Goal: Information Seeking & Learning: Find specific fact

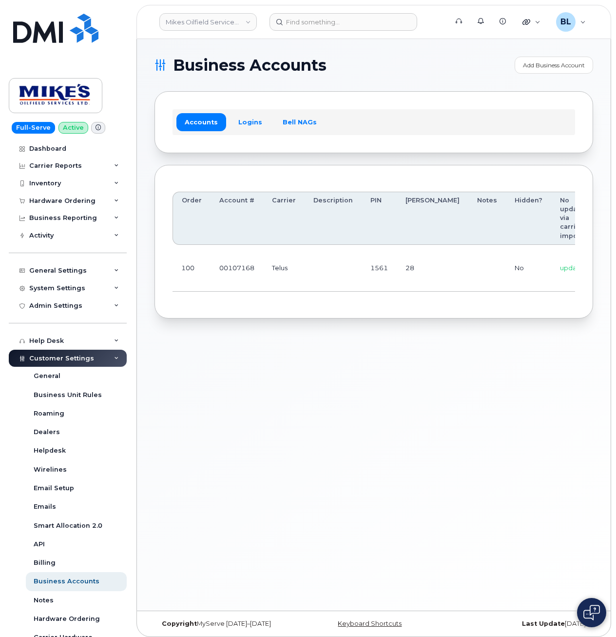
scroll to position [0, 130]
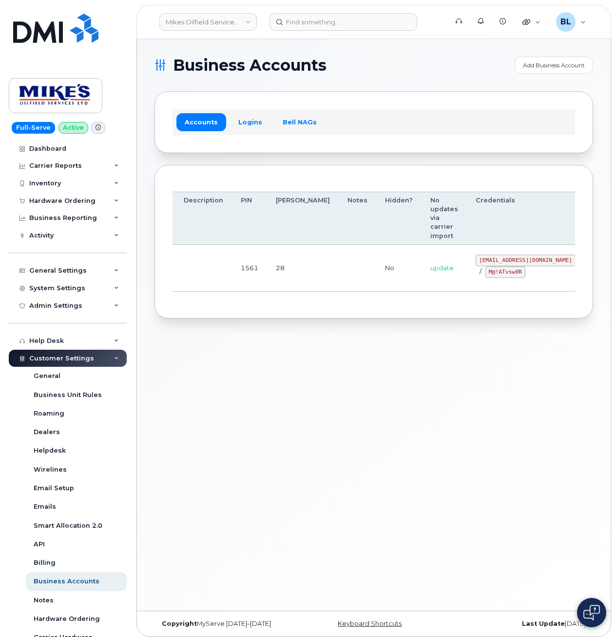
drag, startPoint x: 267, startPoint y: 270, endPoint x: 460, endPoint y: 278, distance: 193.2
drag, startPoint x: 430, startPoint y: 259, endPoint x: 509, endPoint y: 260, distance: 79.5
click at [509, 260] on code "mikes.oilfield@outlook.com" at bounding box center [526, 260] width 100 height 12
copy code "mikes.oilfield@outlook.com"
drag, startPoint x: 419, startPoint y: 284, endPoint x: 437, endPoint y: 273, distance: 20.6
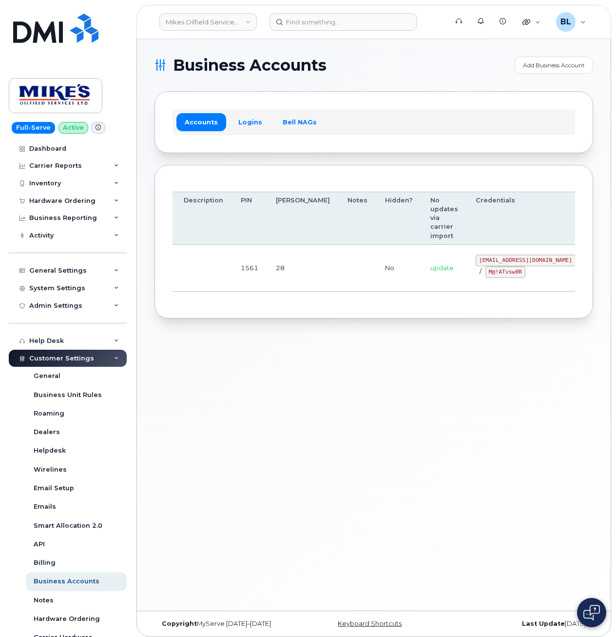
click at [467, 284] on td "mikes.oilfield@outlook.com / M@!ATvsw0R" at bounding box center [525, 268] width 117 height 47
drag, startPoint x: 436, startPoint y: 272, endPoint x: 471, endPoint y: 275, distance: 35.2
click at [485, 275] on code "M@!ATvsw0R" at bounding box center [505, 272] width 40 height 12
copy code "M@!ATvsw0R"
click at [493, 92] on div "Accounts Logins Bell NAGs" at bounding box center [374, 121] width 439 height 61
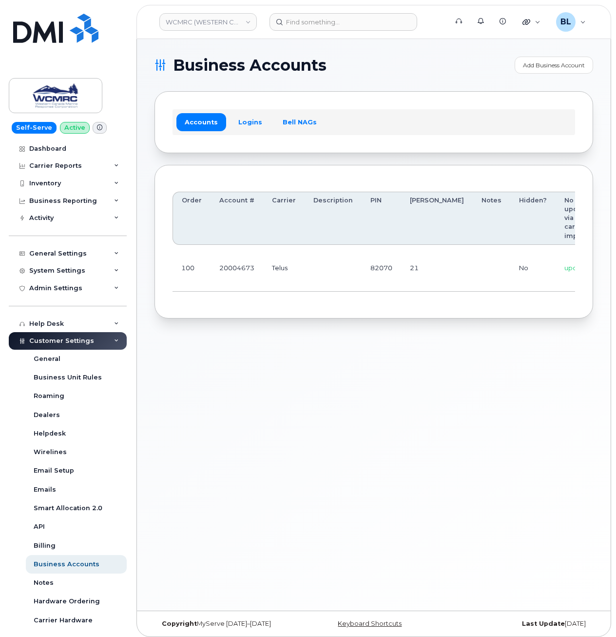
scroll to position [0, 91]
drag, startPoint x: 277, startPoint y: 263, endPoint x: 497, endPoint y: 276, distance: 220.7
drag, startPoint x: 471, startPoint y: 259, endPoint x: 508, endPoint y: 258, distance: 37.0
click at [519, 258] on code "[EMAIL_ADDRESS][DOMAIN_NAME]" at bounding box center [569, 260] width 100 height 12
copy code "ap@wcmrc.com"
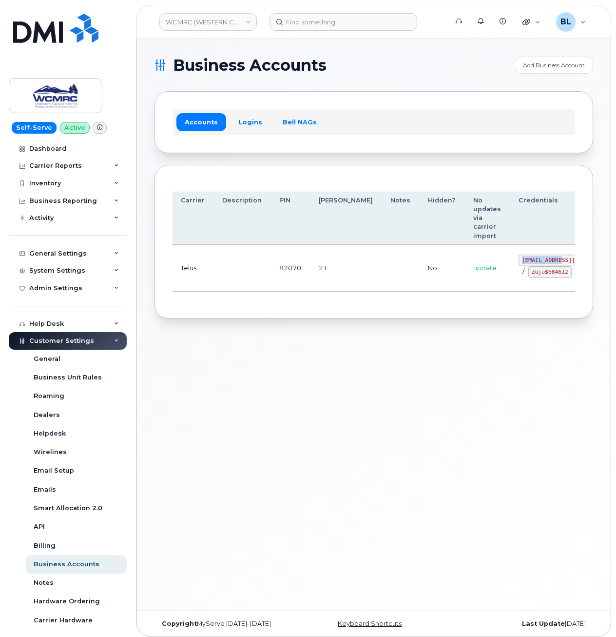
click at [510, 284] on td "ap@wcmrc.com / Zuja$684612" at bounding box center [568, 268] width 117 height 47
drag, startPoint x: 467, startPoint y: 283, endPoint x: 471, endPoint y: 272, distance: 12.0
click at [528, 272] on code "Zuja$684612" at bounding box center [549, 272] width 43 height 12
click at [510, 277] on td "ap@wcmrc.com / Zuja$684612" at bounding box center [568, 268] width 117 height 47
drag, startPoint x: 470, startPoint y: 277, endPoint x: 505, endPoint y: 277, distance: 35.1
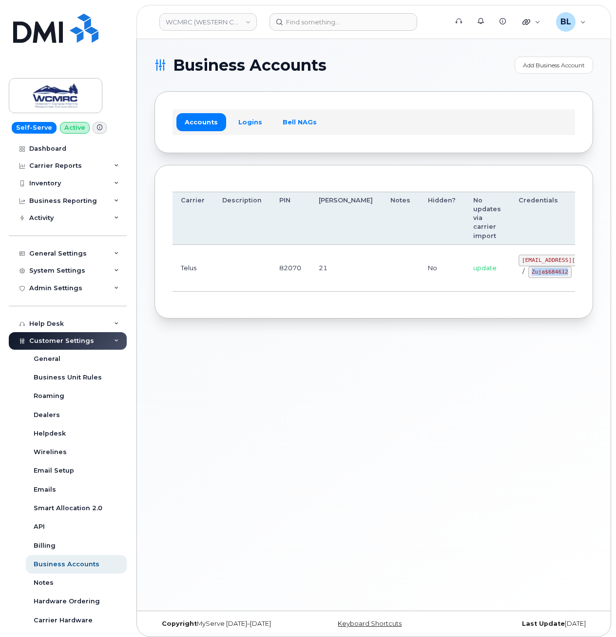
click at [528, 278] on code "Zuja$684612" at bounding box center [549, 272] width 43 height 12
copy code "Zuja$684612"
drag, startPoint x: 437, startPoint y: 354, endPoint x: 419, endPoint y: 344, distance: 20.3
click at [438, 355] on div "Business Accounts Add Business Account Accounts Logins Bell NAGs Order Account …" at bounding box center [374, 324] width 474 height 571
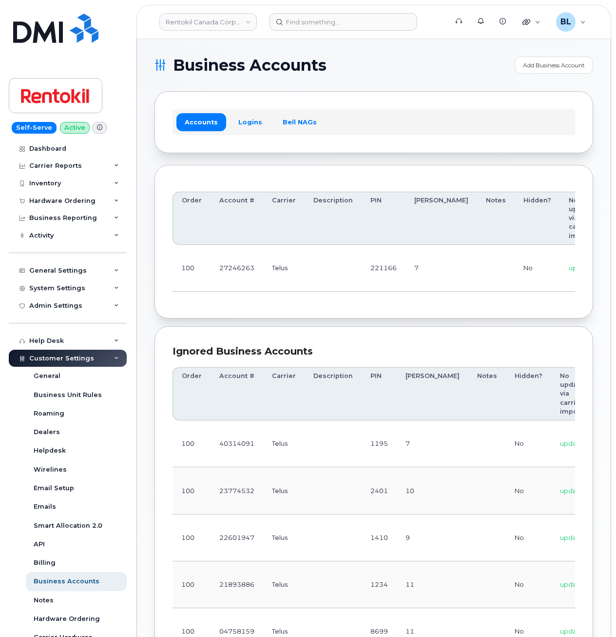
drag, startPoint x: 485, startPoint y: 148, endPoint x: 477, endPoint y: 128, distance: 21.7
click at [485, 148] on div "Accounts Logins Bell NAGs" at bounding box center [374, 121] width 439 height 61
drag, startPoint x: 576, startPoint y: 252, endPoint x: 589, endPoint y: 254, distance: 12.8
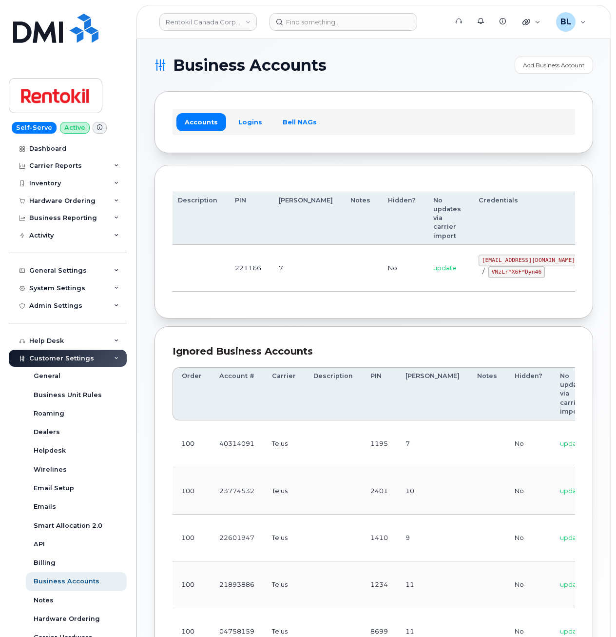
drag, startPoint x: 314, startPoint y: 270, endPoint x: 605, endPoint y: 272, distance: 291.0
drag, startPoint x: 429, startPoint y: 262, endPoint x: 511, endPoint y: 261, distance: 81.9
click at [511, 261] on td "malorie.bell@rentokil.com / VNzLr*X6F*Dyn46" at bounding box center [528, 268] width 117 height 47
copy code "malorie.bell@rentokil.com"
click at [470, 285] on td "malorie.bell@rentokil.com / VNzLr*X6F*Dyn46" at bounding box center [528, 268] width 117 height 47
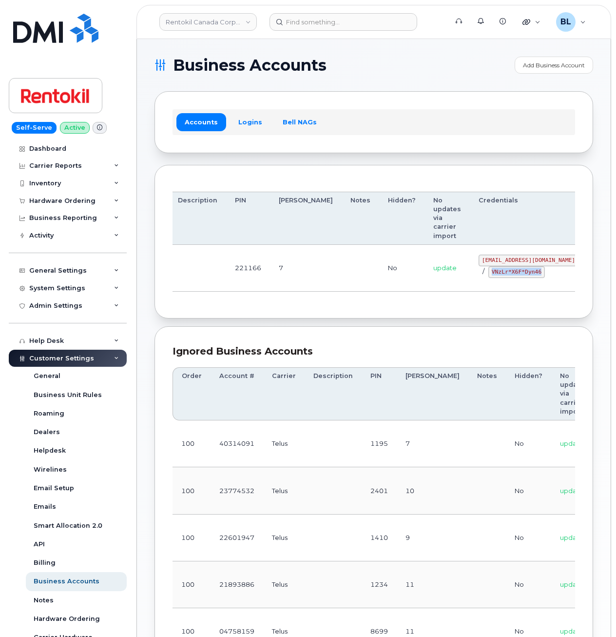
drag, startPoint x: 438, startPoint y: 277, endPoint x: 490, endPoint y: 276, distance: 51.7
click at [490, 276] on div "malorie.bell@rentokil.com / VNzLr*X6F*Dyn46" at bounding box center [529, 265] width 100 height 23
copy code "VNzLr*X6F*Dyn46"
click at [470, 102] on div "Accounts Logins Bell NAGs" at bounding box center [374, 121] width 439 height 61
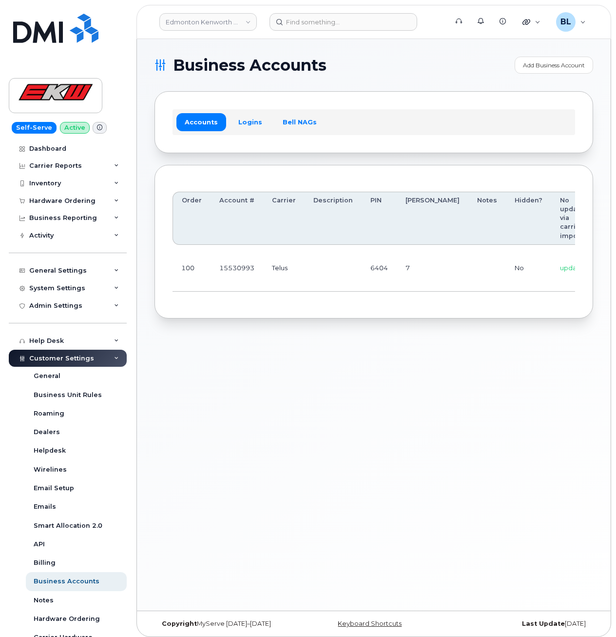
scroll to position [0, 81]
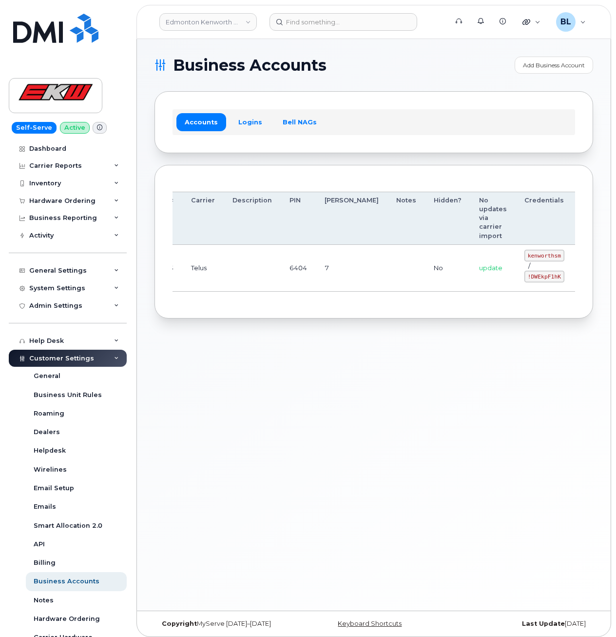
drag, startPoint x: 276, startPoint y: 287, endPoint x: 505, endPoint y: 287, distance: 229.6
drag, startPoint x: 479, startPoint y: 254, endPoint x: 515, endPoint y: 257, distance: 35.7
click at [516, 257] on td "kenworthsm / !DWEkpF1hK" at bounding box center [545, 268] width 58 height 47
copy code "kenworthsm"
drag, startPoint x: 396, startPoint y: 283, endPoint x: 422, endPoint y: 284, distance: 26.3
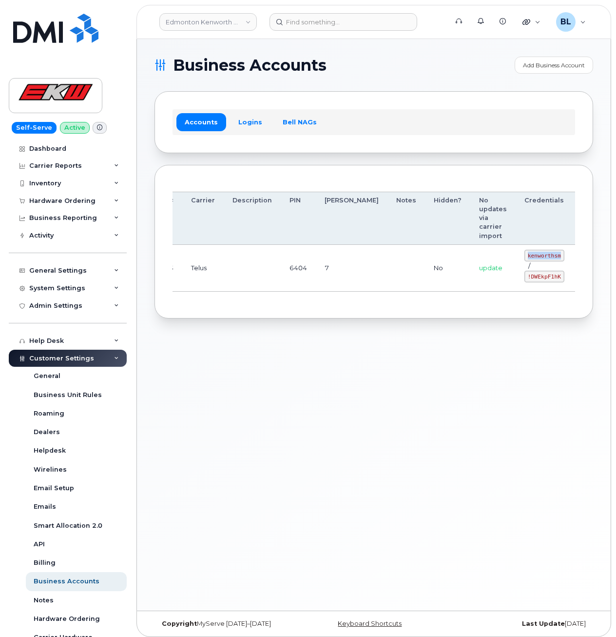
click at [425, 283] on td "No" at bounding box center [447, 268] width 45 height 47
drag, startPoint x: 475, startPoint y: 275, endPoint x: 510, endPoint y: 279, distance: 35.3
click at [524, 279] on code "!DWEkpF1hK" at bounding box center [544, 277] width 40 height 12
copy code "!DWEkpF1hK"
click at [578, 411] on div "Business Accounts Add Business Account Accounts Logins Bell NAGs Order Account …" at bounding box center [374, 324] width 474 height 571
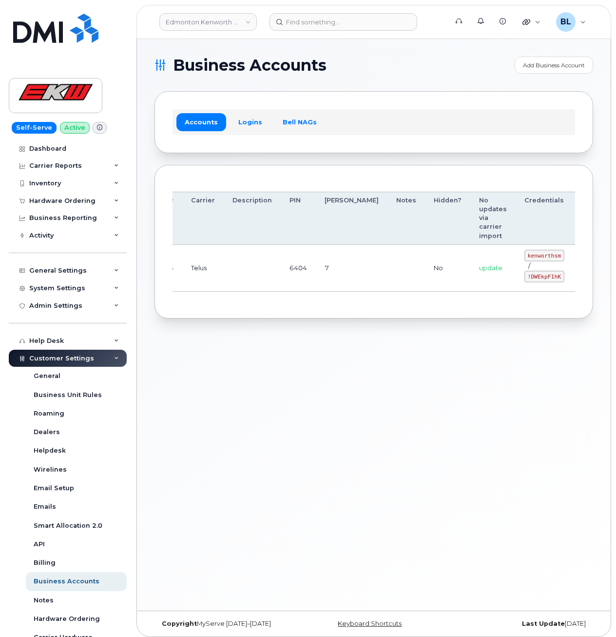
drag, startPoint x: 523, startPoint y: 160, endPoint x: 476, endPoint y: 79, distance: 94.1
click at [523, 160] on section "Business Accounts Add Business Account Accounts Logins Bell NAGs Order Account …" at bounding box center [374, 188] width 439 height 262
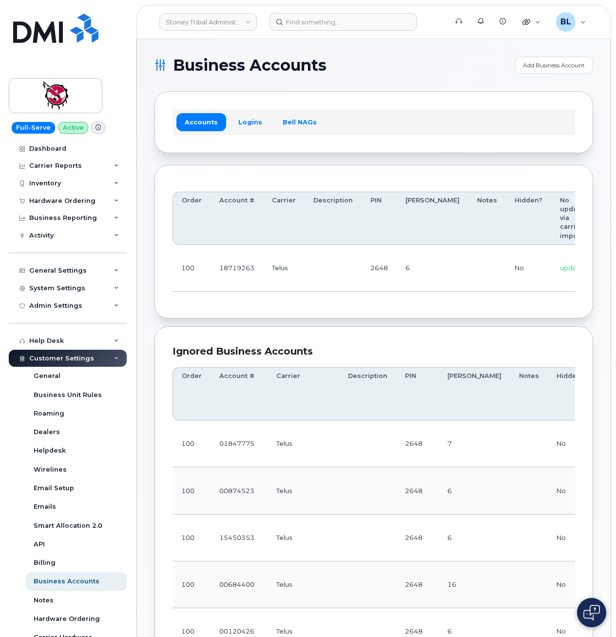
drag, startPoint x: 418, startPoint y: 283, endPoint x: 465, endPoint y: 282, distance: 47.8
drag, startPoint x: 458, startPoint y: 261, endPoint x: 507, endPoint y: 259, distance: 48.8
click at [507, 259] on td "[EMAIL_ADDRESS][DOMAIN_NAME] / L0@BCnesAg" at bounding box center [559, 268] width 117 height 47
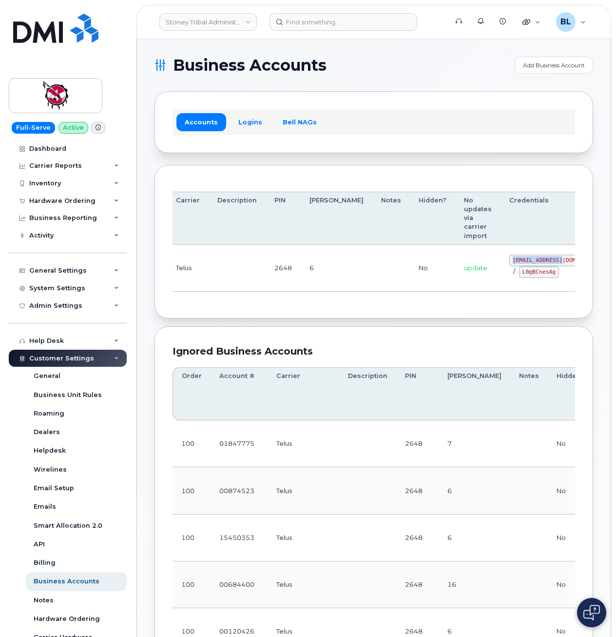
copy code "[EMAIL_ADDRESS][DOMAIN_NAME]"
click at [466, 314] on div "Order Account # Carrier Description PIN [PERSON_NAME] Notes Hidden? No updates …" at bounding box center [374, 242] width 439 height 154
drag, startPoint x: 472, startPoint y: 273, endPoint x: 504, endPoint y: 278, distance: 32.1
click at [504, 278] on td "[EMAIL_ADDRESS][DOMAIN_NAME] / L0@BCnesAg" at bounding box center [559, 268] width 117 height 47
copy code "L0@BCnesAg"
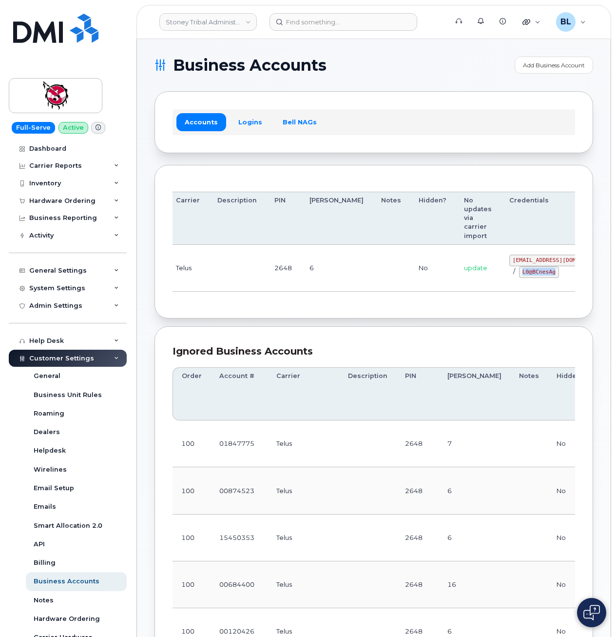
drag, startPoint x: 453, startPoint y: 141, endPoint x: 449, endPoint y: 126, distance: 15.5
click at [453, 140] on div "Accounts Logins Bell NAGs" at bounding box center [374, 121] width 439 height 61
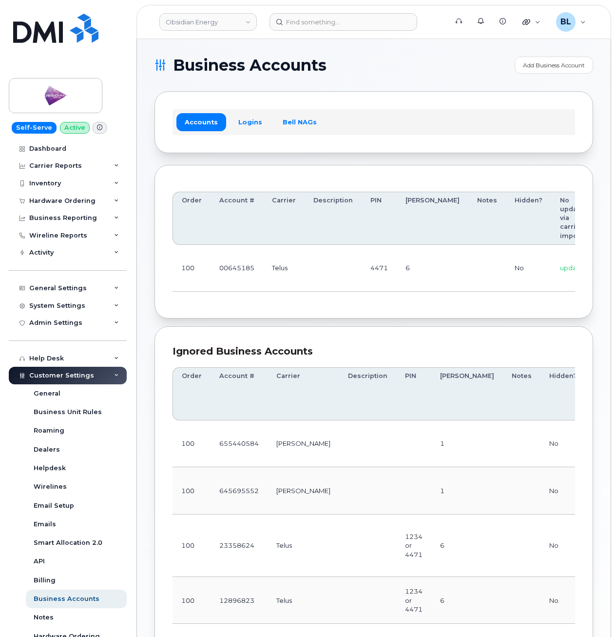
scroll to position [0, 115]
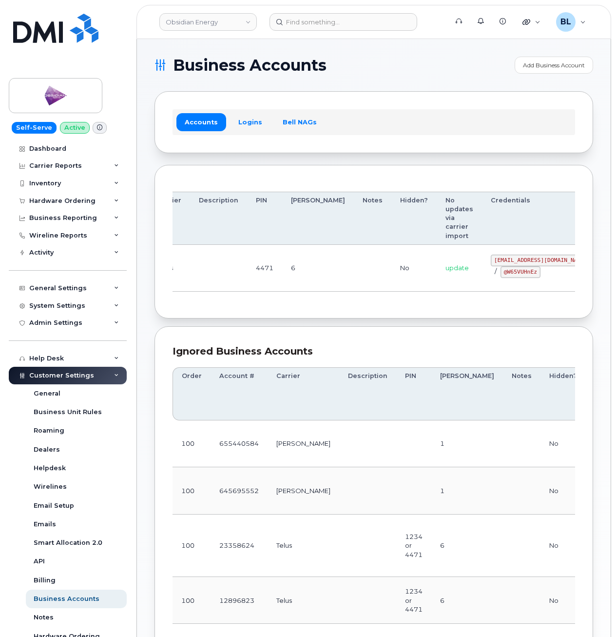
drag, startPoint x: 371, startPoint y: 271, endPoint x: 504, endPoint y: 277, distance: 133.2
drag, startPoint x: 440, startPoint y: 256, endPoint x: 512, endPoint y: 262, distance: 72.4
click at [512, 262] on td "[EMAIL_ADDRESS][DOMAIN_NAME] / @W65VUHnEz" at bounding box center [540, 268] width 117 height 47
copy code "[EMAIL_ADDRESS][DOMAIN_NAME]"
drag, startPoint x: 451, startPoint y: 298, endPoint x: 450, endPoint y: 285, distance: 12.7
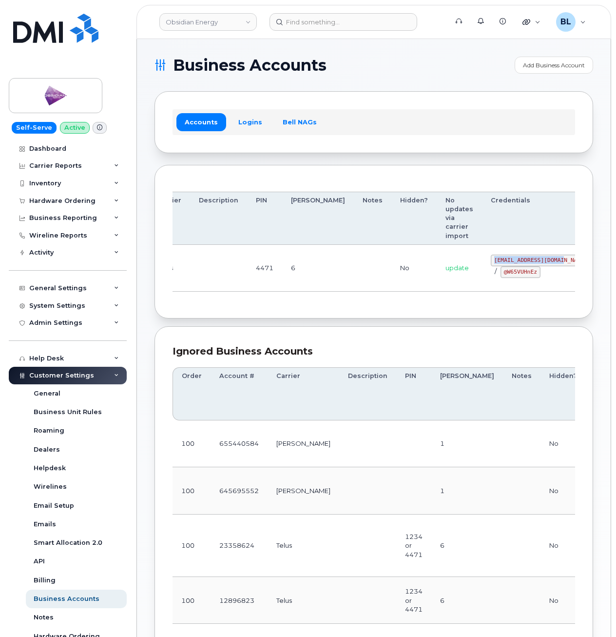
click at [451, 296] on div "Order Account # Carrier Description PIN [PERSON_NAME] Notes Hidden? No updates …" at bounding box center [374, 242] width 403 height 118
drag, startPoint x: 449, startPoint y: 274, endPoint x: 491, endPoint y: 277, distance: 42.0
click at [491, 277] on div "[EMAIL_ADDRESS][DOMAIN_NAME] / @W65VUHnEz" at bounding box center [541, 265] width 100 height 23
copy code "@W65VUHnEz"
drag, startPoint x: 442, startPoint y: 160, endPoint x: 407, endPoint y: 141, distance: 40.1
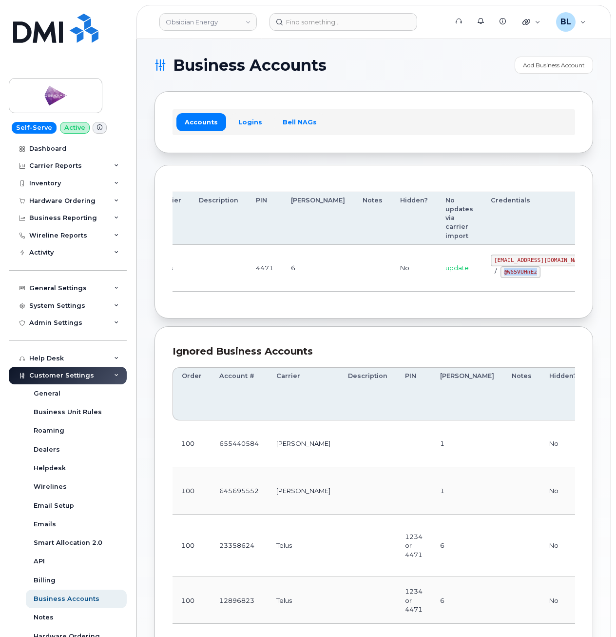
click at [442, 160] on section "Business Accounts Add Business Account Accounts Logins Bell NAGs Order Account …" at bounding box center [374, 465] width 439 height 817
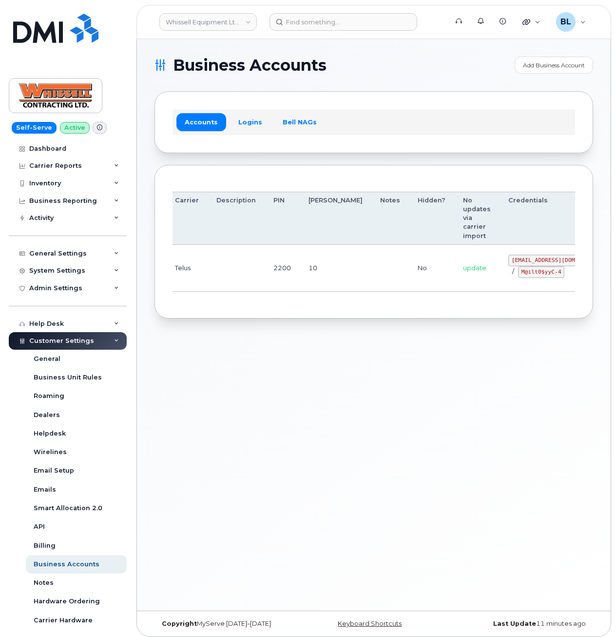
drag, startPoint x: 317, startPoint y: 264, endPoint x: 495, endPoint y: 268, distance: 178.0
drag, startPoint x: 449, startPoint y: 262, endPoint x: 512, endPoint y: 261, distance: 62.9
click at [512, 261] on td "itadmin@whissell.ca / M@ilt0$yyC-4" at bounding box center [546, 268] width 117 height 47
copy code "itadmin@whissell.ca"
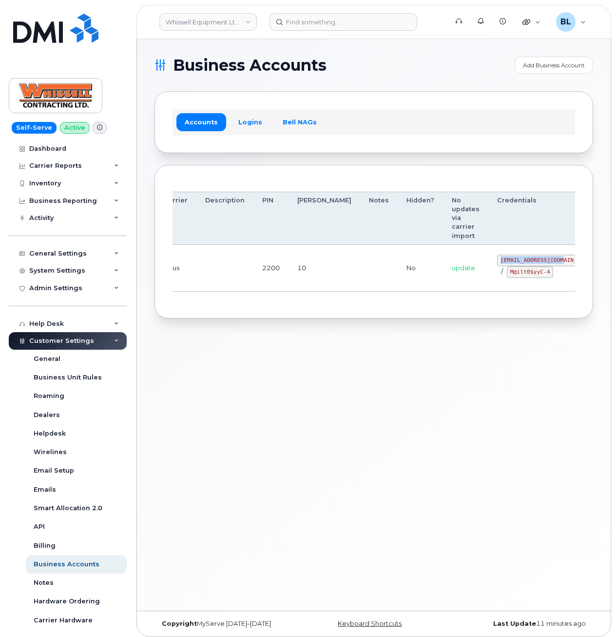
drag, startPoint x: 448, startPoint y: 273, endPoint x: 460, endPoint y: 274, distance: 11.7
click at [497, 273] on div "itadmin@whissell.ca / M@ilt0$yyC-4" at bounding box center [547, 265] width 100 height 23
click at [507, 274] on code "M@ilt0$yyC-4" at bounding box center [530, 272] width 46 height 12
drag, startPoint x: 461, startPoint y: 274, endPoint x: 498, endPoint y: 277, distance: 37.6
click at [507, 277] on code "M@ilt0$yyC-4" at bounding box center [530, 272] width 46 height 12
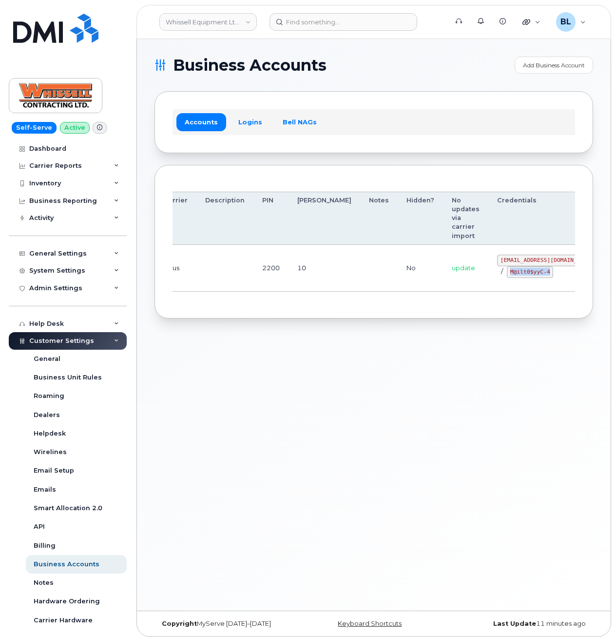
copy code "M@ilt0$yyC-4"
drag, startPoint x: 472, startPoint y: 416, endPoint x: 470, endPoint y: 411, distance: 5.0
click at [472, 416] on div "Business Accounts Add Business Account Accounts Logins Bell NAGs Order Account …" at bounding box center [374, 324] width 474 height 571
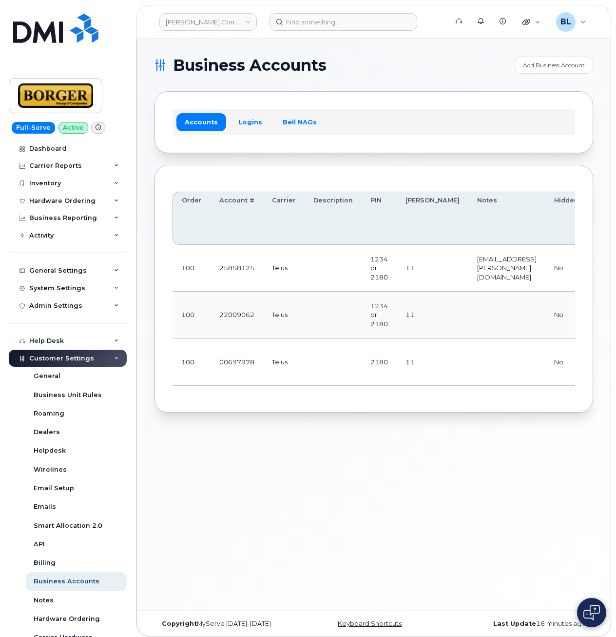
click at [477, 504] on div "Business Accounts Add Business Account Accounts Logins Bell NAGs Order Account …" at bounding box center [374, 324] width 474 height 571
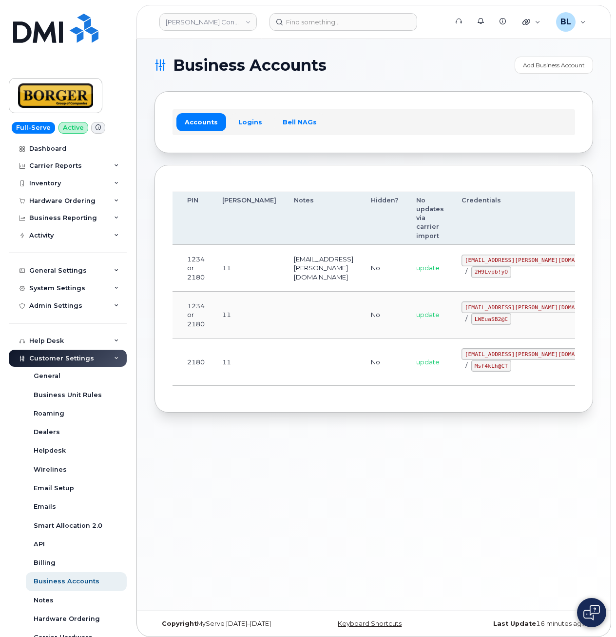
drag, startPoint x: 260, startPoint y: 353, endPoint x: 570, endPoint y: 308, distance: 313.4
drag, startPoint x: 427, startPoint y: 310, endPoint x: 509, endPoint y: 307, distance: 82.0
click at [509, 307] on code "earthworksborger@borger.ca" at bounding box center [533, 307] width 143 height 12
copy code "earthworksborger@borger.ca"
drag, startPoint x: 466, startPoint y: 330, endPoint x: 446, endPoint y: 330, distance: 19.5
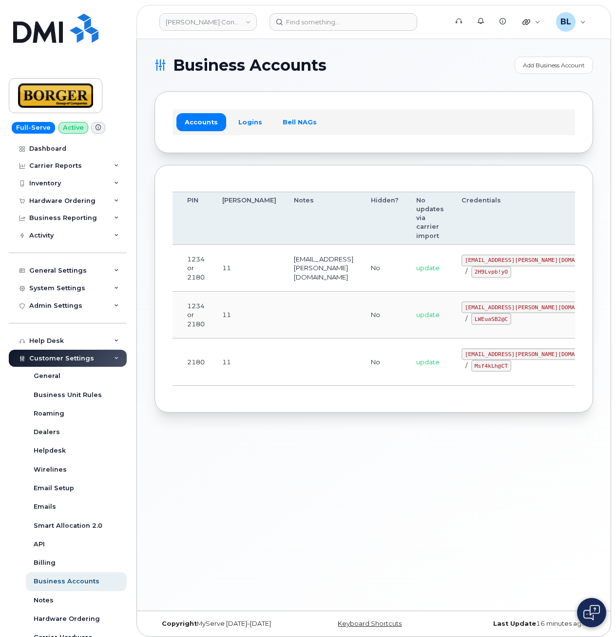
click at [466, 330] on td "earthworksborger@borger.ca / LWEuaSB2@C" at bounding box center [533, 314] width 161 height 47
drag, startPoint x: 434, startPoint y: 319, endPoint x: 473, endPoint y: 323, distance: 38.7
click at [473, 323] on div "earthworksborger@borger.ca / LWEuaSB2@C" at bounding box center [533, 312] width 143 height 23
copy code "LWEuaSB2@C"
drag, startPoint x: 449, startPoint y: 376, endPoint x: 427, endPoint y: 369, distance: 22.8
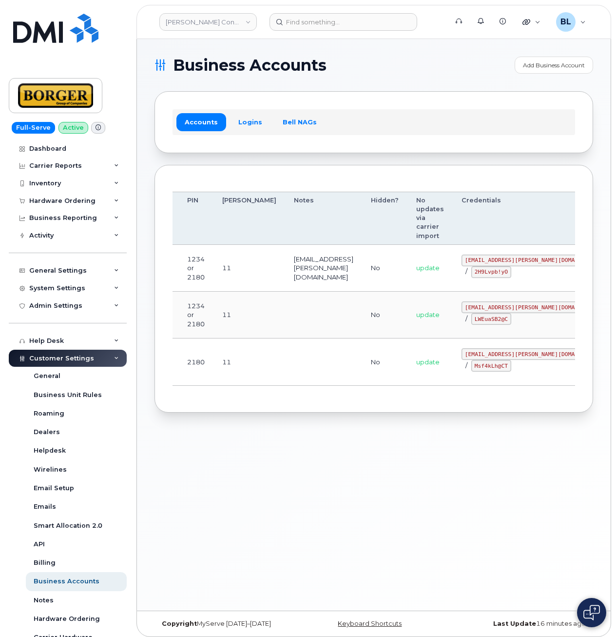
click at [453, 376] on td "corprick@borger.ca / Msf4kLh@CT" at bounding box center [533, 361] width 161 height 47
drag, startPoint x: 424, startPoint y: 352, endPoint x: 484, endPoint y: 352, distance: 60.0
click at [484, 352] on td "corprick@borger.ca / Msf4kLh@CT" at bounding box center [533, 361] width 161 height 47
copy code "corprick@borger.ca"
drag, startPoint x: 479, startPoint y: 382, endPoint x: 465, endPoint y: 374, distance: 16.1
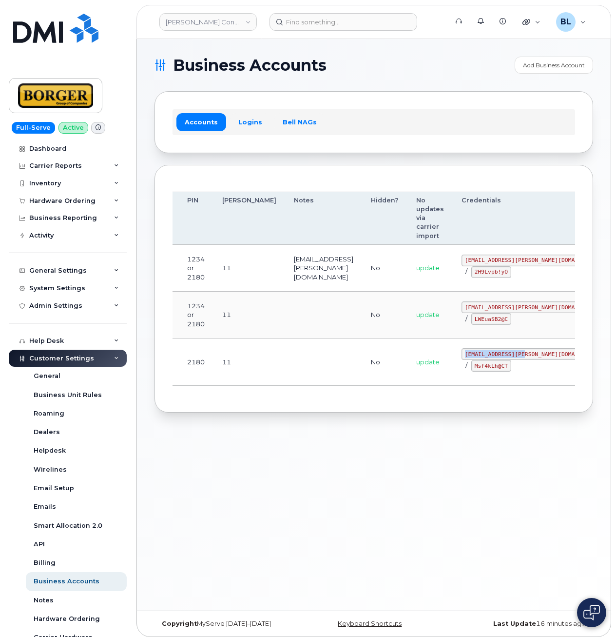
click at [477, 380] on td "corprick@borger.ca / Msf4kLh@CT" at bounding box center [533, 361] width 161 height 47
drag, startPoint x: 425, startPoint y: 365, endPoint x: 460, endPoint y: 367, distance: 34.7
click at [471, 367] on code "Msf4kLh@CT" at bounding box center [491, 366] width 40 height 12
copy code "Msf4kLh@CT"
click at [505, 514] on div "Business Accounts Add Business Account Accounts Logins Bell NAGs Order Account …" at bounding box center [374, 324] width 474 height 571
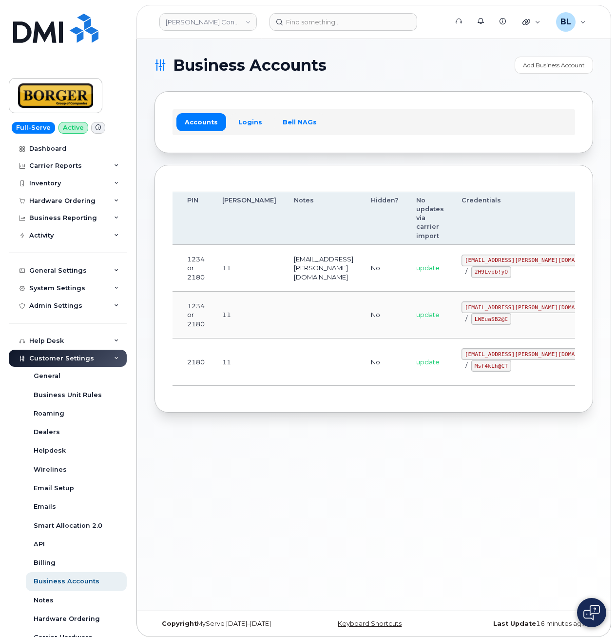
click at [449, 519] on div "Business Accounts Add Business Account Accounts Logins Bell NAGs Order Account …" at bounding box center [374, 324] width 474 height 571
drag, startPoint x: 427, startPoint y: 357, endPoint x: 482, endPoint y: 350, distance: 55.9
click at [482, 350] on code "corprick@borger.ca" at bounding box center [533, 354] width 143 height 12
drag, startPoint x: 482, startPoint y: 350, endPoint x: 496, endPoint y: 256, distance: 95.1
click at [496, 256] on div "ricksalmcal@borger.ca / 2H9Lvpb!yO" at bounding box center [533, 265] width 143 height 23
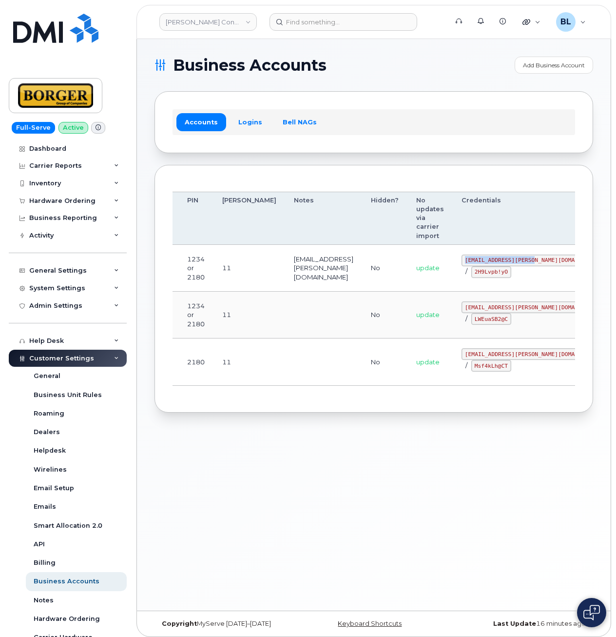
copy code "ricksalmcal@borger.ca"
drag, startPoint x: 491, startPoint y: 453, endPoint x: 459, endPoint y: 395, distance: 65.7
click at [491, 453] on div "Business Accounts Add Business Account Accounts Logins Bell NAGs Order Account …" at bounding box center [374, 324] width 474 height 571
drag, startPoint x: 433, startPoint y: 274, endPoint x: 461, endPoint y: 272, distance: 28.3
click at [471, 272] on code "2H9Lvpb!yO" at bounding box center [491, 272] width 40 height 12
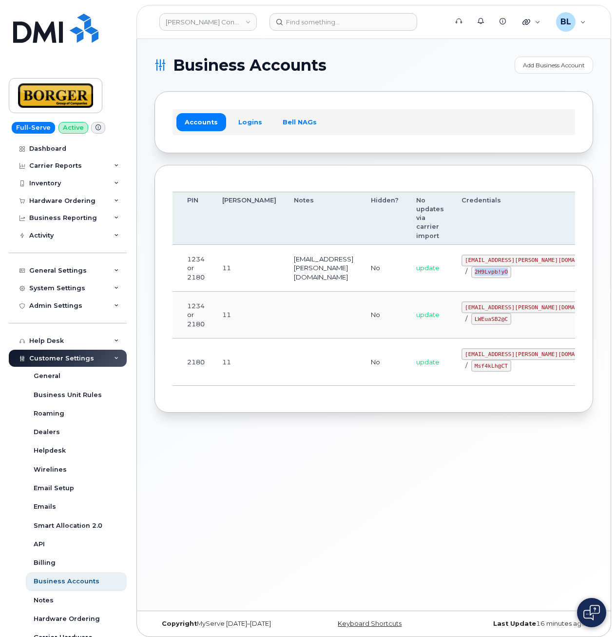
copy code "2H9Lvpb!yO"
click at [522, 189] on div "Order Account # Carrier Description PIN Bill Day Notes Hidden? No updates via c…" at bounding box center [374, 289] width 403 height 212
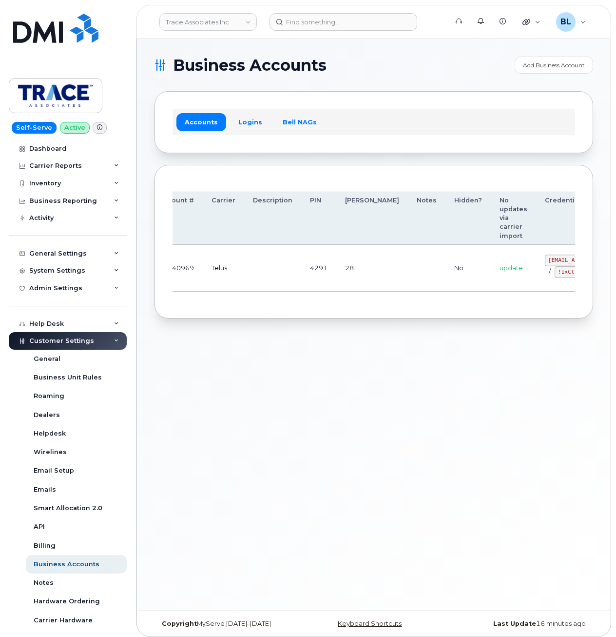
drag, startPoint x: 409, startPoint y: 258, endPoint x: 481, endPoint y: 266, distance: 72.1
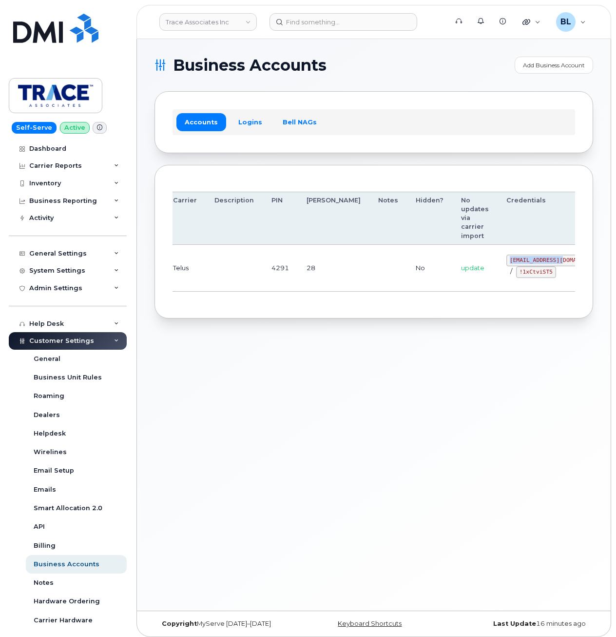
drag, startPoint x: 459, startPoint y: 262, endPoint x: 510, endPoint y: 260, distance: 51.7
click at [510, 260] on code "[EMAIL_ADDRESS][DOMAIN_NAME]" at bounding box center [556, 260] width 100 height 12
copy code "[EMAIL_ADDRESS][DOMAIN_NAME]"
click at [498, 278] on td "[EMAIL_ADDRESS][DOMAIN_NAME] / !1xCtviST5" at bounding box center [556, 268] width 117 height 47
drag, startPoint x: 467, startPoint y: 270, endPoint x: 504, endPoint y: 274, distance: 36.8
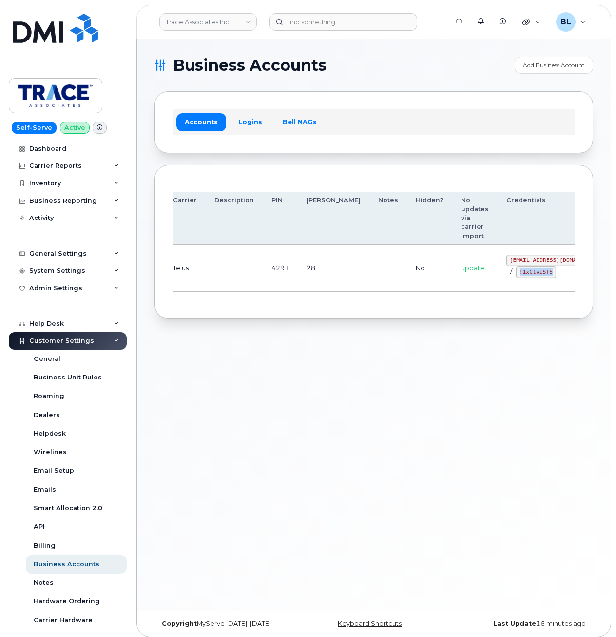
click at [506, 274] on div "trace@myserve.co / !1xCtviST5" at bounding box center [556, 265] width 100 height 23
copy code "!1xCtviST5"
drag, startPoint x: 413, startPoint y: 419, endPoint x: 402, endPoint y: 350, distance: 69.7
click at [408, 420] on div "Business Accounts Add Business Account Accounts Logins Bell NAGs Order Account …" at bounding box center [374, 324] width 474 height 571
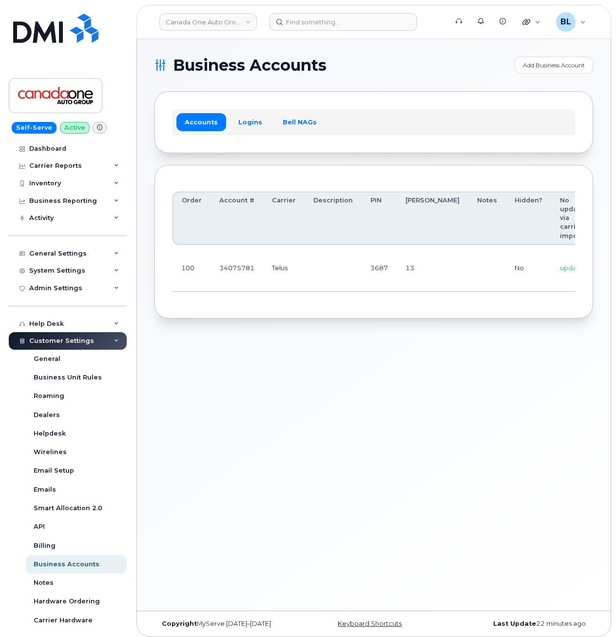
drag, startPoint x: 481, startPoint y: 364, endPoint x: 439, endPoint y: 302, distance: 74.6
click at [481, 364] on div "Business Accounts Add Business Account Accounts Logins Bell NAGs Order Account …" at bounding box center [374, 324] width 474 height 571
drag, startPoint x: 307, startPoint y: 276, endPoint x: 520, endPoint y: 277, distance: 213.0
drag, startPoint x: 460, startPoint y: 257, endPoint x: 511, endPoint y: 257, distance: 50.7
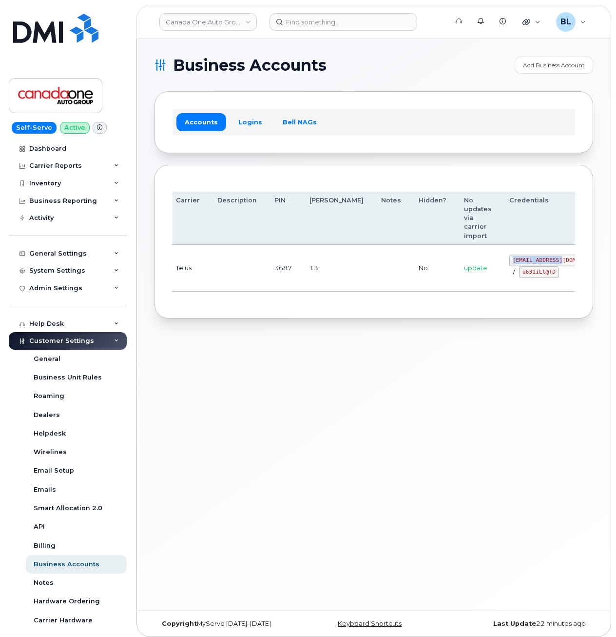
click at [511, 257] on code "coag@myserve.co" at bounding box center [559, 260] width 100 height 12
copy code "coag@myserve.co"
click at [501, 287] on td "coag@myserve.co / u631iLl@TD" at bounding box center [559, 268] width 117 height 47
drag, startPoint x: 471, startPoint y: 274, endPoint x: 504, endPoint y: 278, distance: 33.3
click at [504, 278] on td "coag@myserve.co / u631iLl@TD" at bounding box center [559, 268] width 117 height 47
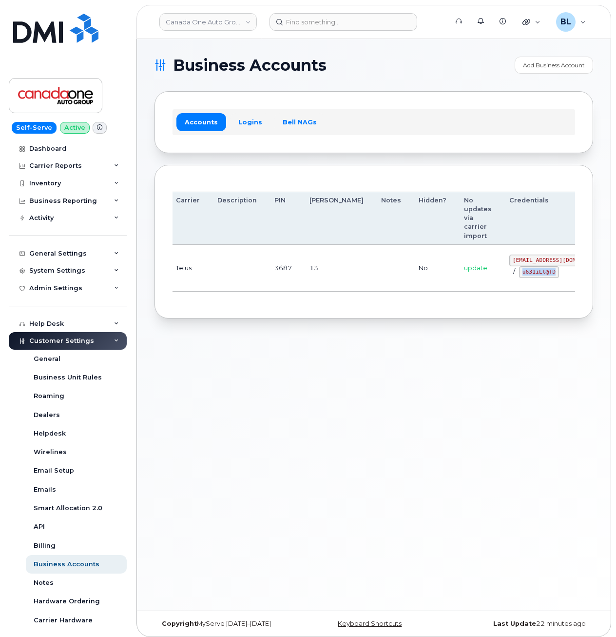
copy code "u631iLl@TD"
click at [426, 74] on section "Business Accounts Add Business Account Accounts Logins Bell NAGs Order Account …" at bounding box center [374, 188] width 439 height 262
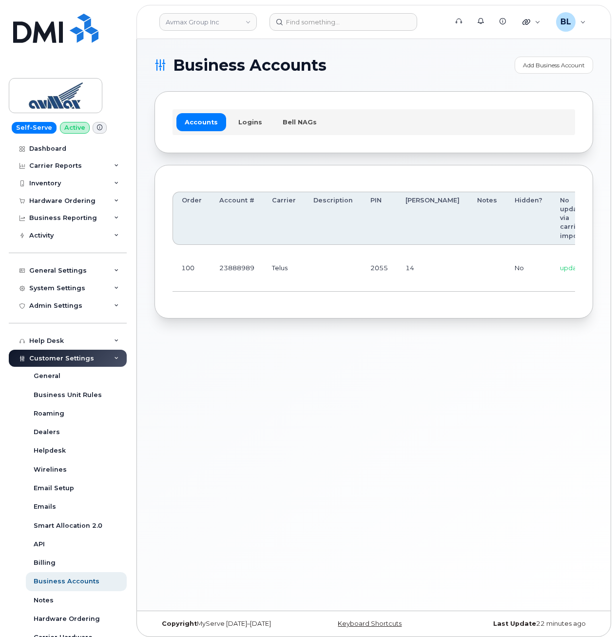
scroll to position [0, 139]
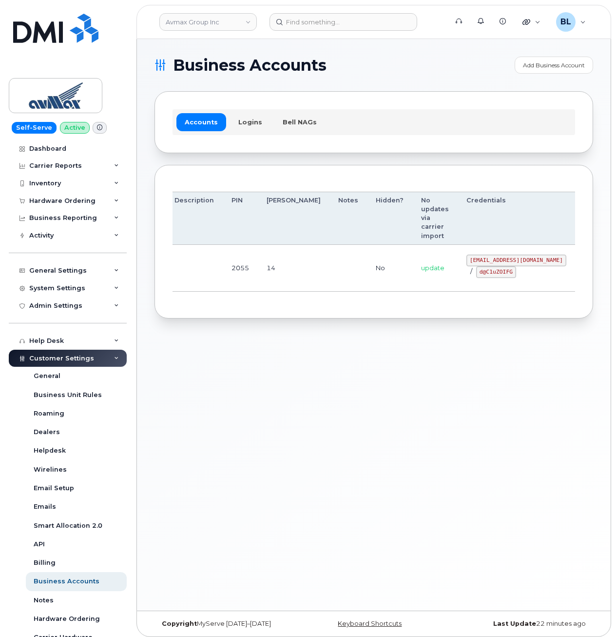
drag, startPoint x: 272, startPoint y: 257, endPoint x: 551, endPoint y: 283, distance: 280.0
drag, startPoint x: 418, startPoint y: 259, endPoint x: 510, endPoint y: 260, distance: 92.6
click at [510, 260] on code "pinecliff@simplexmobility.com" at bounding box center [516, 260] width 100 height 12
copy code "pinecliff@simplexmobility.com"
click at [466, 263] on code "pinecliff@simplexmobility.com" at bounding box center [516, 260] width 100 height 12
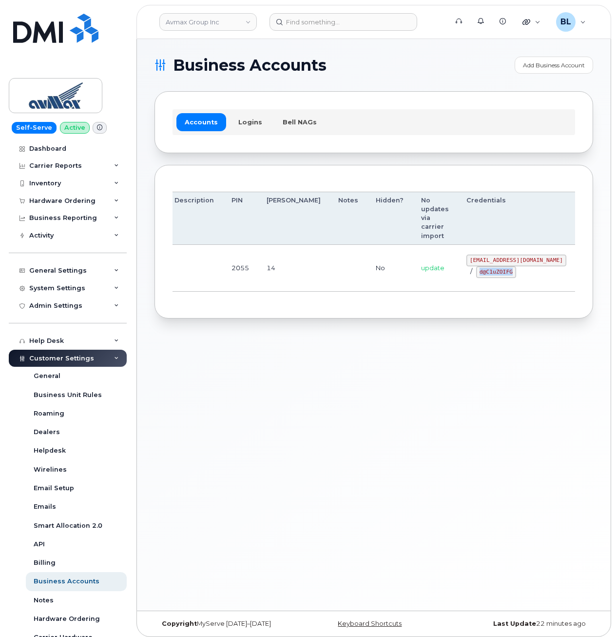
drag, startPoint x: 426, startPoint y: 276, endPoint x: 460, endPoint y: 276, distance: 34.6
click at [466, 276] on div "pinecliff@simplexmobility.com / d@C1uZOIFG" at bounding box center [516, 265] width 100 height 23
copy code "d@C1uZOIFG"
drag, startPoint x: 502, startPoint y: 107, endPoint x: 415, endPoint y: 64, distance: 96.6
click at [504, 96] on div "Accounts Logins Bell NAGs" at bounding box center [374, 121] width 439 height 61
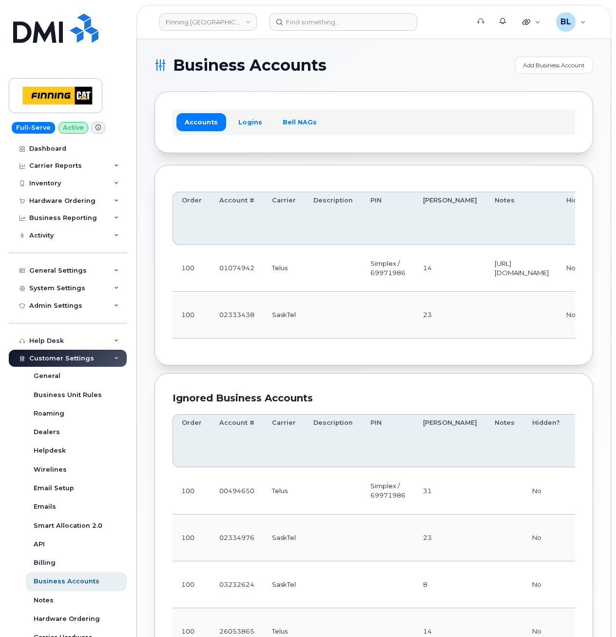
scroll to position [0, 231]
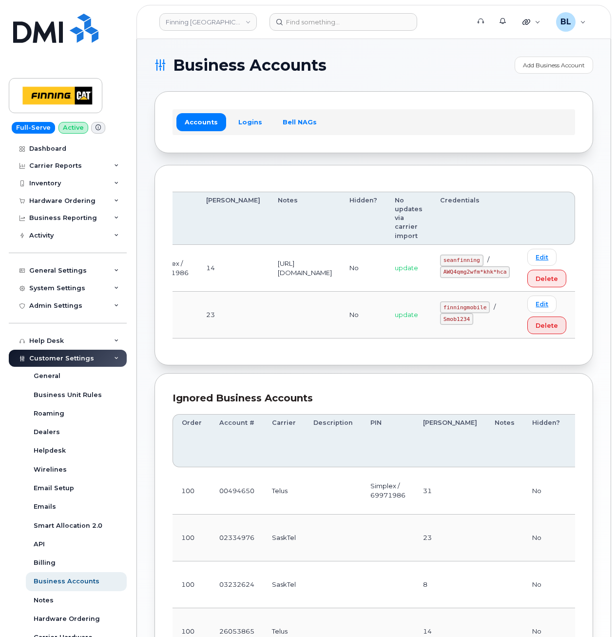
drag, startPoint x: 460, startPoint y: 268, endPoint x: 615, endPoint y: 264, distance: 155.1
drag, startPoint x: 446, startPoint y: 260, endPoint x: 483, endPoint y: 261, distance: 36.6
click at [483, 261] on code "seanfinning" at bounding box center [461, 260] width 43 height 12
copy code "seanfinning"
click at [449, 286] on td "seanfinning / AWQ4qmg2wfm*khk*hca" at bounding box center [474, 268] width 87 height 47
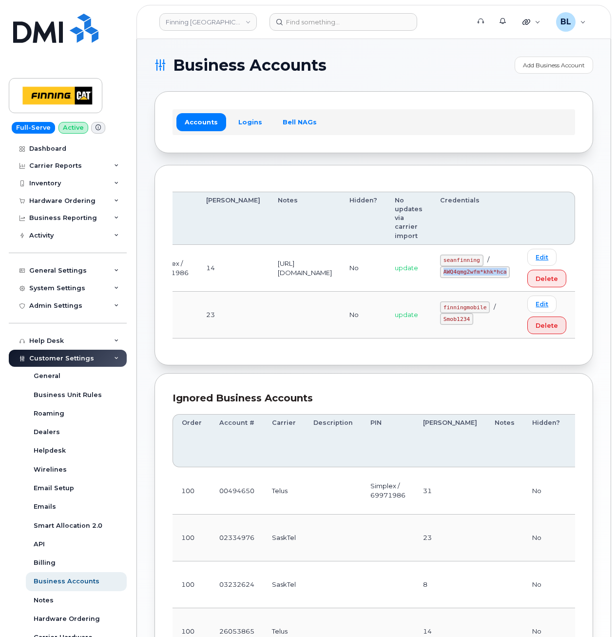
drag, startPoint x: 443, startPoint y: 271, endPoint x: 510, endPoint y: 275, distance: 67.9
click at [510, 275] on td "seanfinning / AWQ4qmg2wfm*khk*hca" at bounding box center [474, 268] width 87 height 47
copy code "AWQ4qmg2wfm*khk*hca"
click at [485, 116] on div "Accounts Logins Bell NAGs" at bounding box center [374, 121] width 403 height 25
drag, startPoint x: 249, startPoint y: 291, endPoint x: 383, endPoint y: 286, distance: 134.1
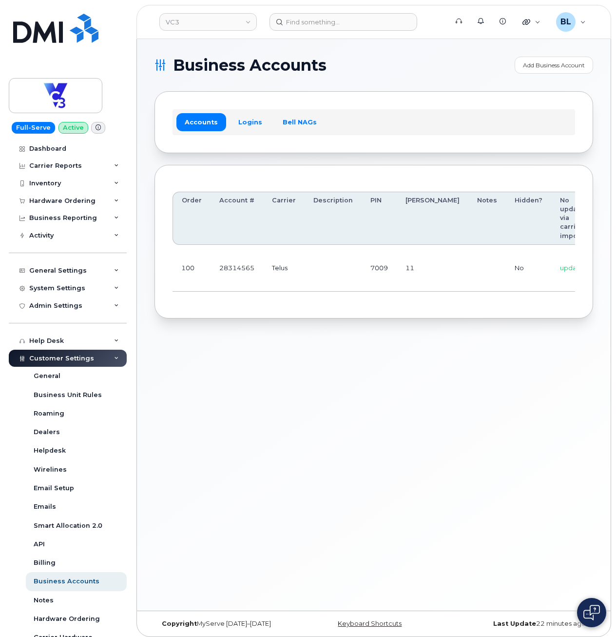
scroll to position [0, 108]
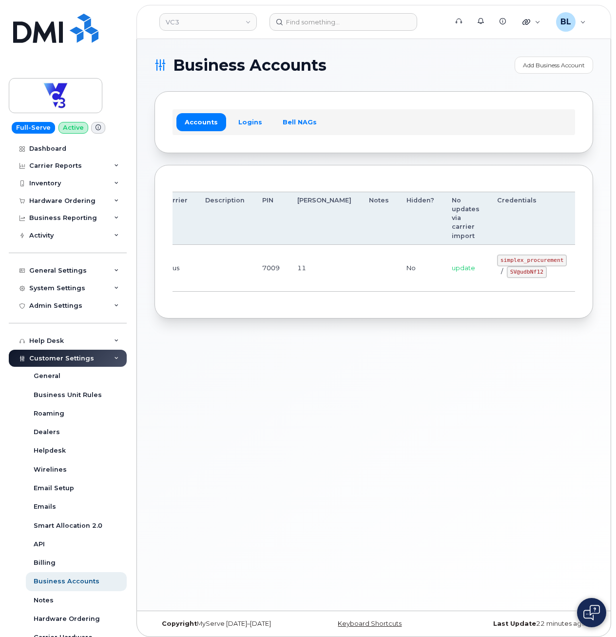
drag, startPoint x: 334, startPoint y: 255, endPoint x: 578, endPoint y: 266, distance: 243.9
drag, startPoint x: 448, startPoint y: 260, endPoint x: 510, endPoint y: 261, distance: 61.9
click at [510, 261] on td "simplex_procurement / SV@udbNf12" at bounding box center [531, 268] width 87 height 47
copy code "simplex_procurement"
click at [488, 276] on td "simplex_procurement / SV@udbNf12" at bounding box center [531, 268] width 87 height 47
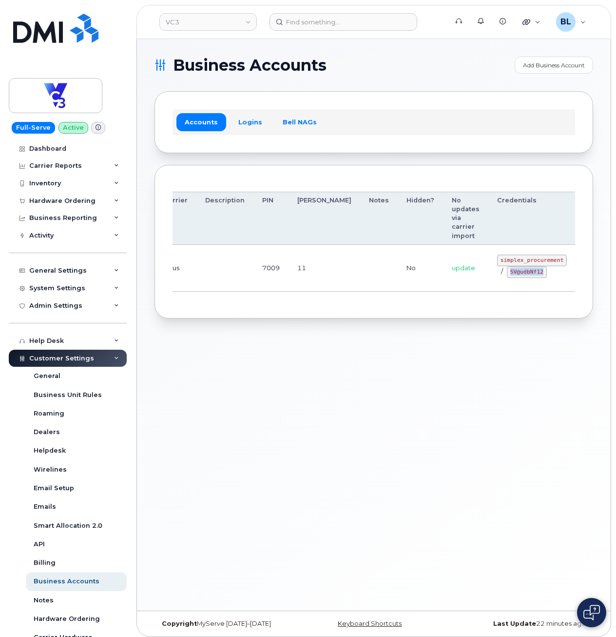
drag, startPoint x: 457, startPoint y: 274, endPoint x: 497, endPoint y: 276, distance: 40.0
click at [497, 276] on div "simplex_procurement / SV@udbNf12" at bounding box center [532, 265] width 70 height 23
copy code "SV@udbNf12"
click at [500, 454] on div "Business Accounts Add Business Account Accounts Logins Bell NAGs Order Account …" at bounding box center [374, 324] width 474 height 571
